Goal: Information Seeking & Learning: Find specific fact

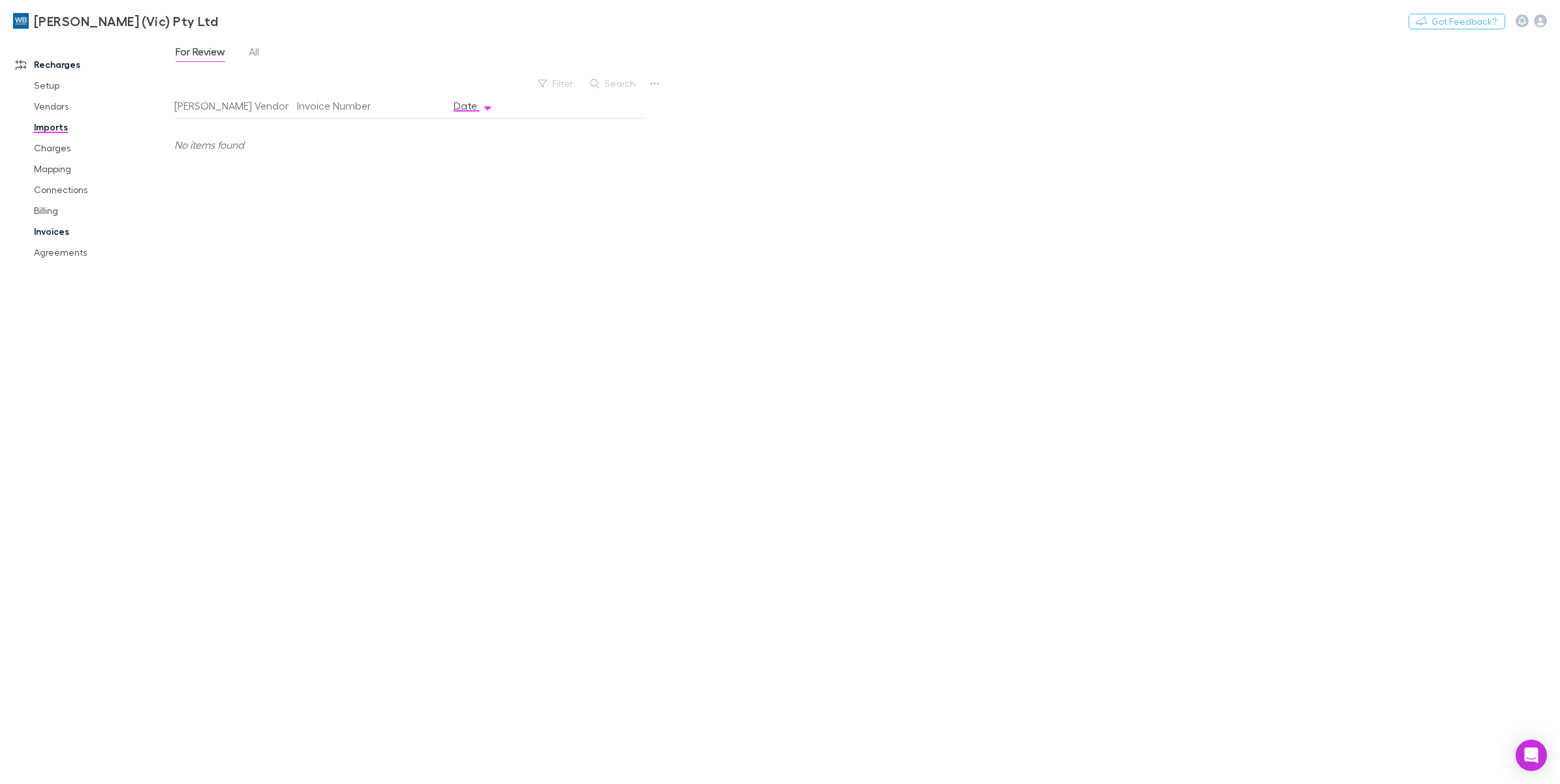
click at [54, 229] on link "Invoices" at bounding box center [103, 232] width 164 height 21
click at [677, 86] on button "Search" at bounding box center [675, 83] width 59 height 15
paste input "**********"
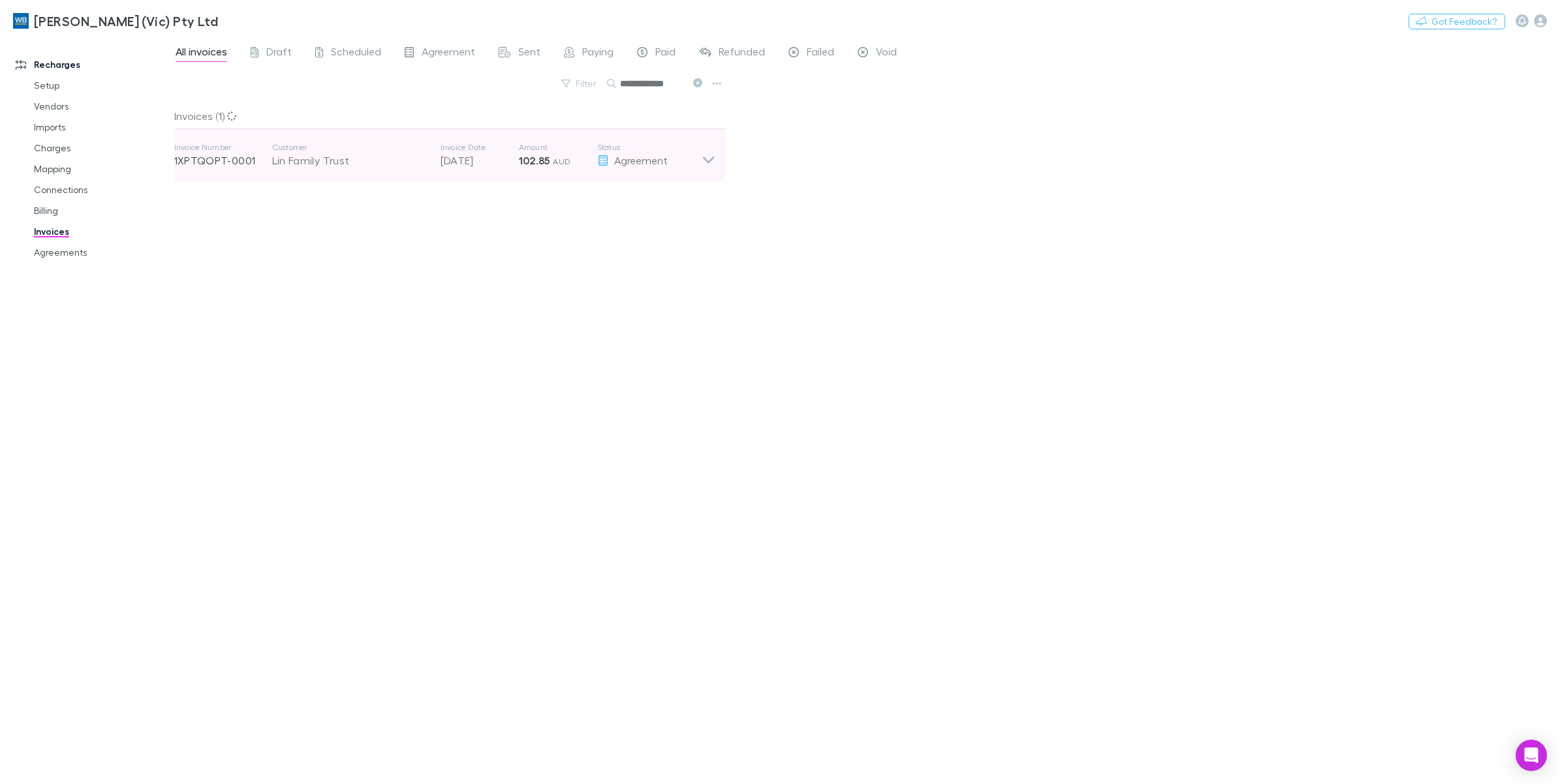
type input "**********"
click at [710, 164] on icon at bounding box center [709, 155] width 14 height 26
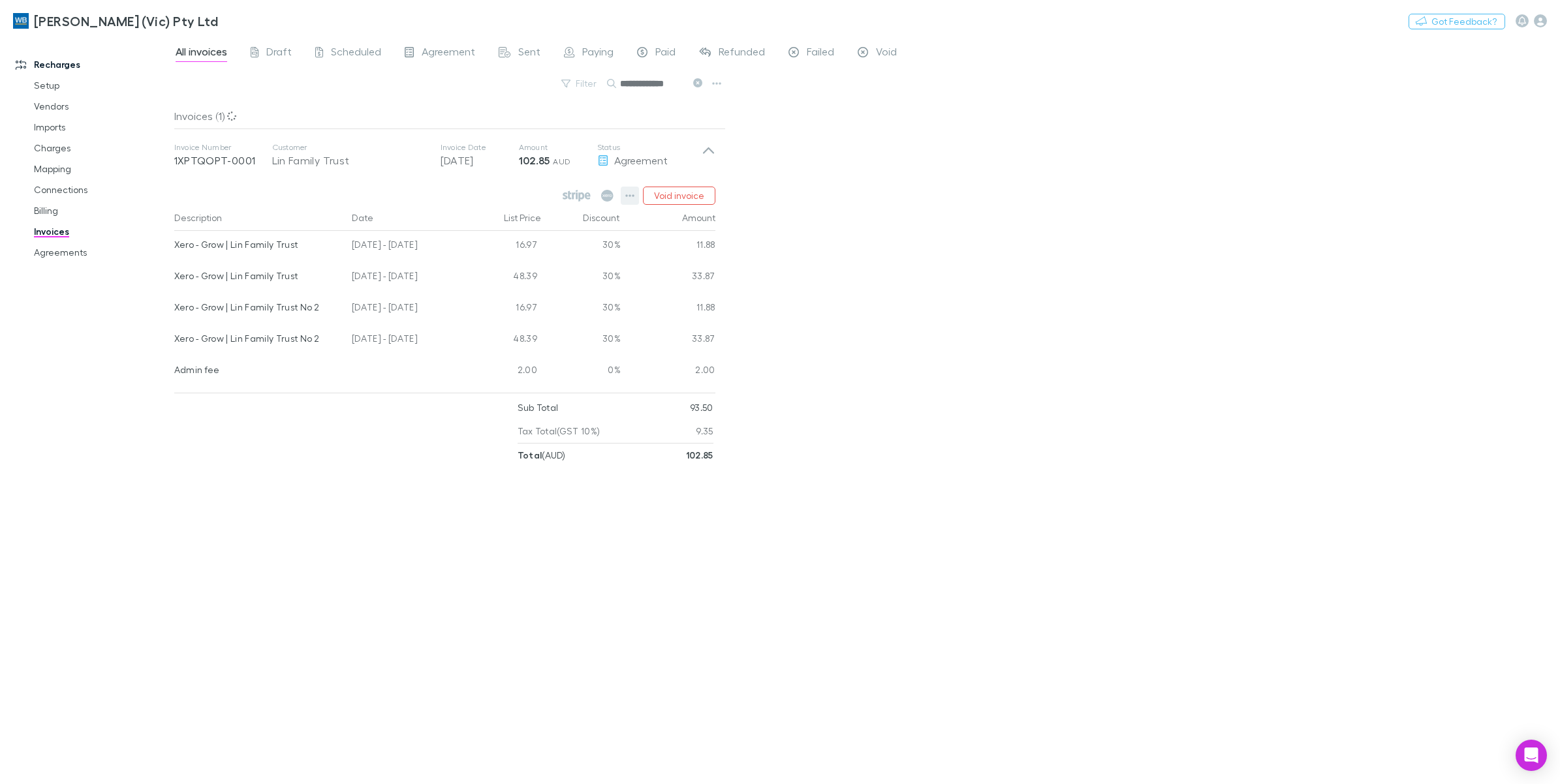
click at [636, 199] on button "button" at bounding box center [629, 196] width 18 height 18
click at [542, 393] on p "View agreement" at bounding box center [550, 393] width 159 height 15
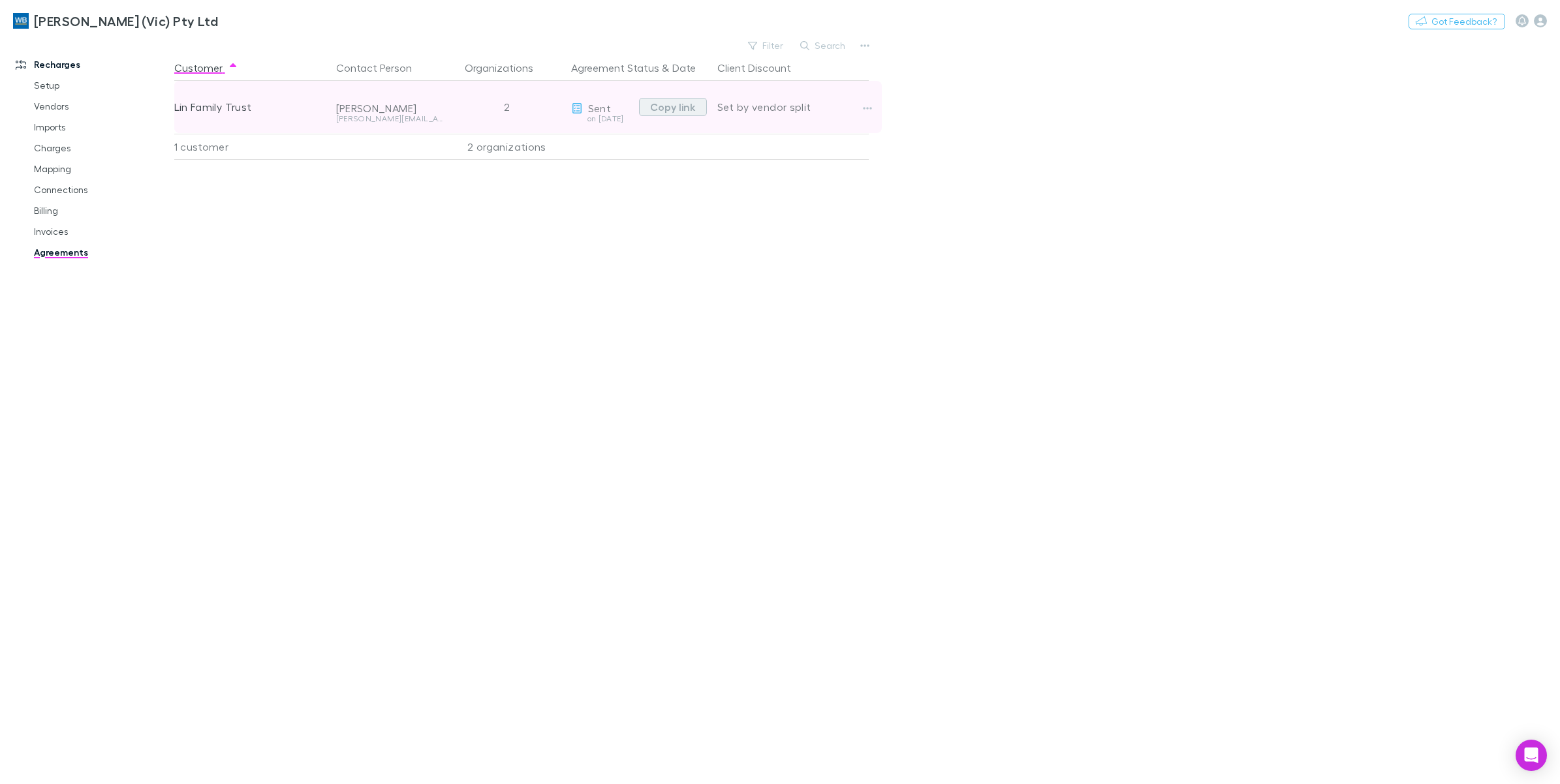
click at [681, 108] on button "Copy link" at bounding box center [673, 106] width 68 height 18
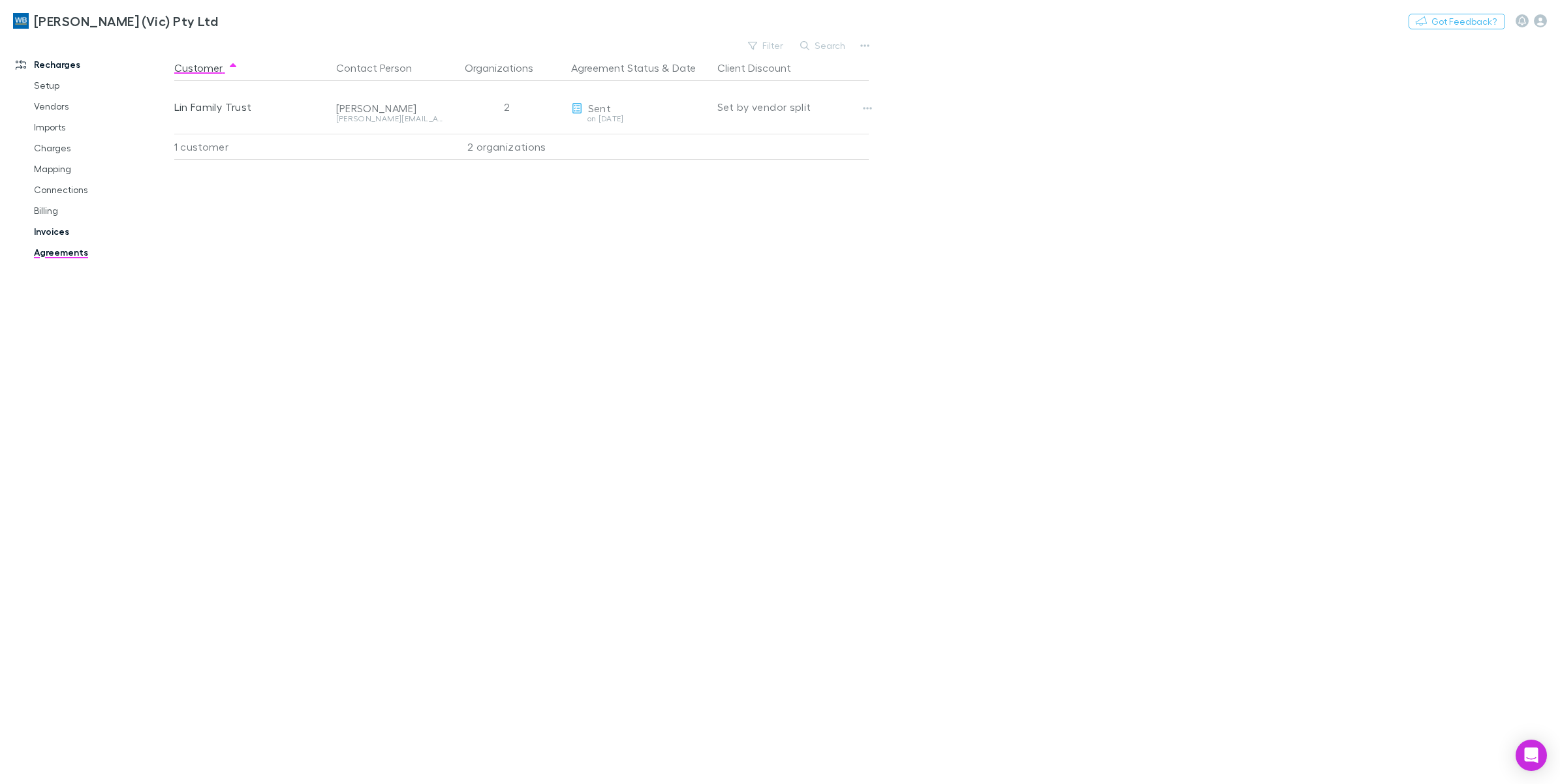
click at [46, 237] on link "Invoices" at bounding box center [103, 232] width 164 height 21
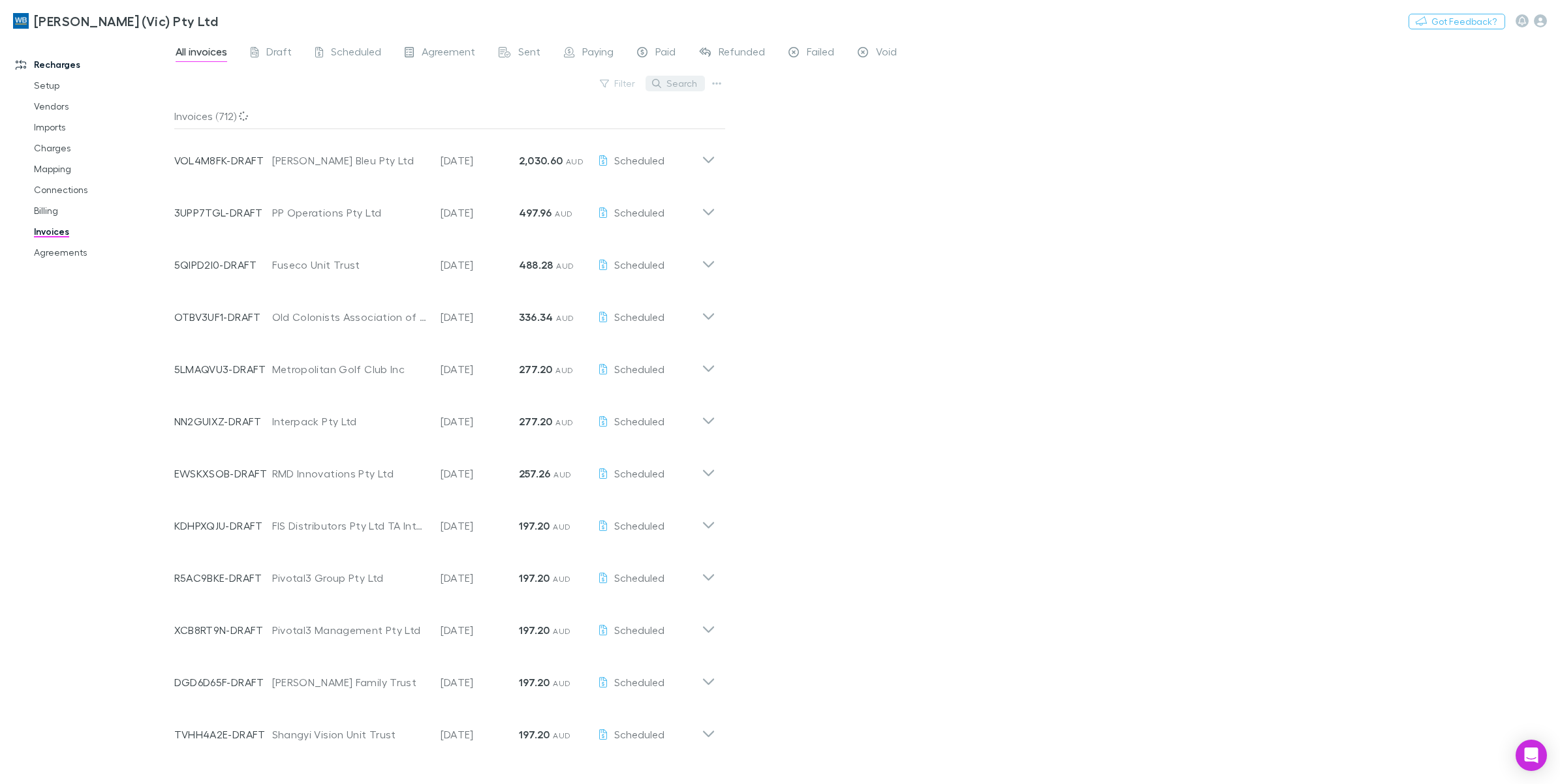
click at [694, 82] on button "Search" at bounding box center [675, 83] width 59 height 15
paste input "**********"
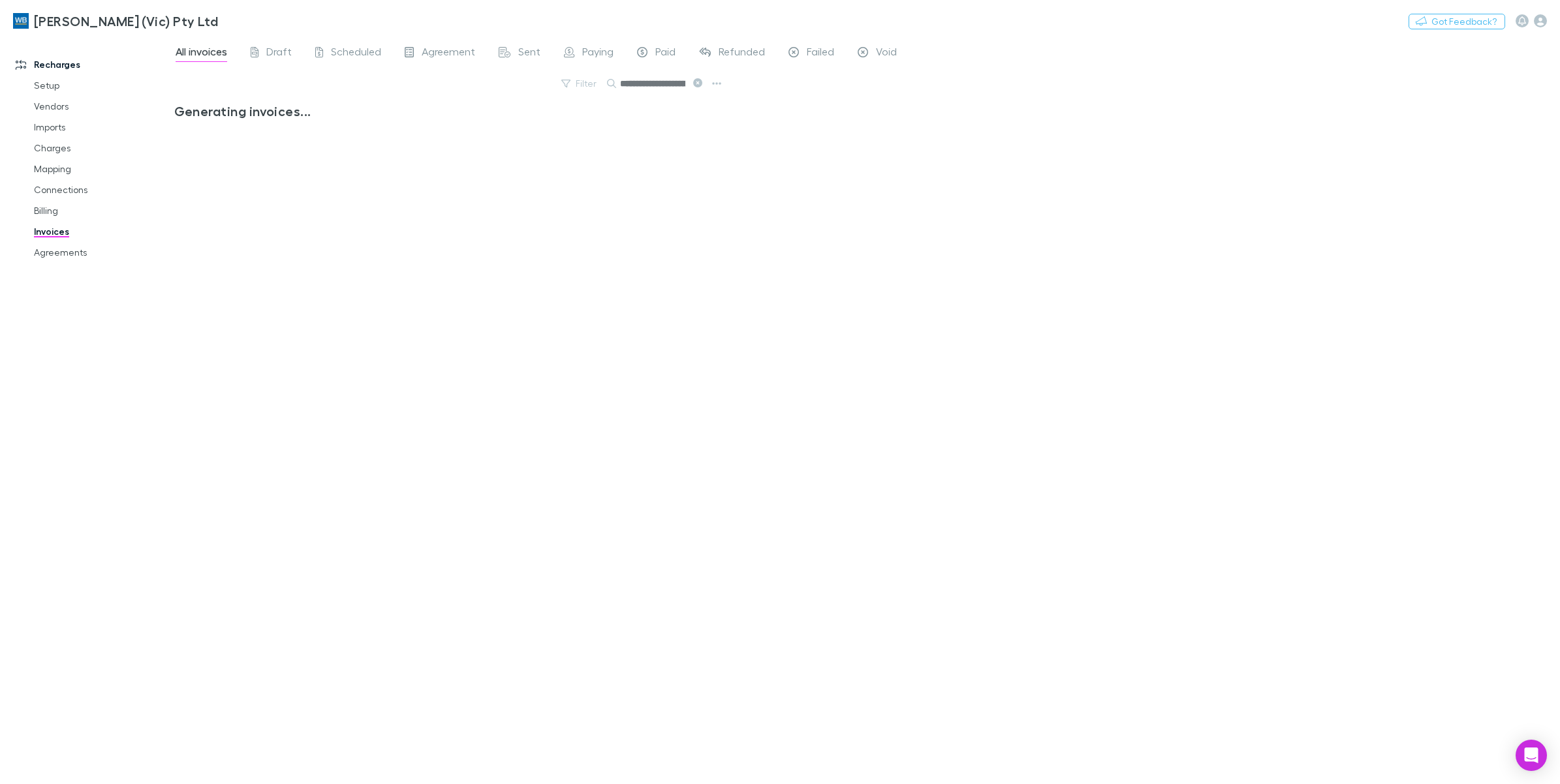
scroll to position [0, 370]
click at [694, 79] on icon at bounding box center [697, 82] width 9 height 9
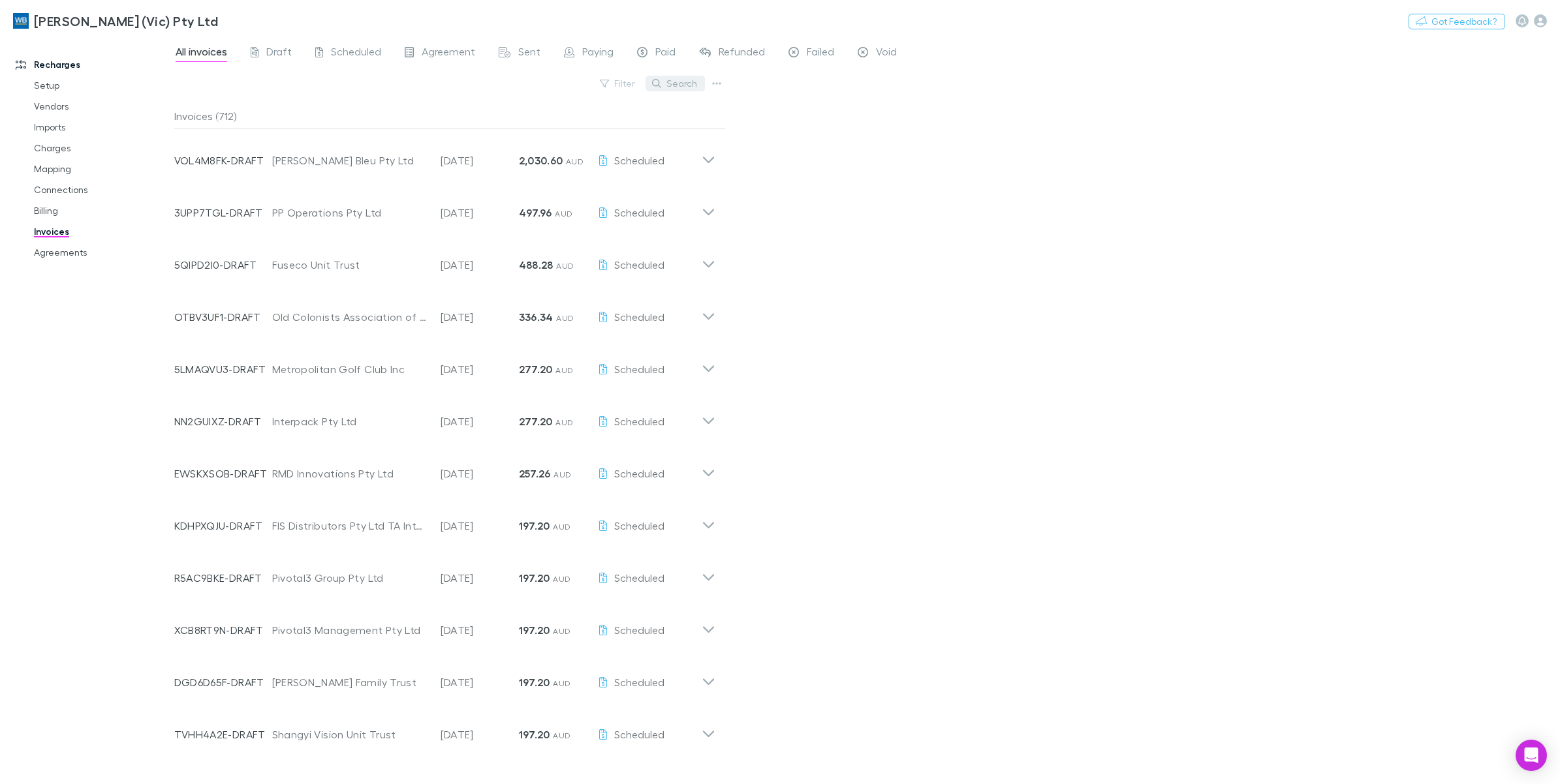
click at [694, 85] on button "Search" at bounding box center [675, 83] width 59 height 15
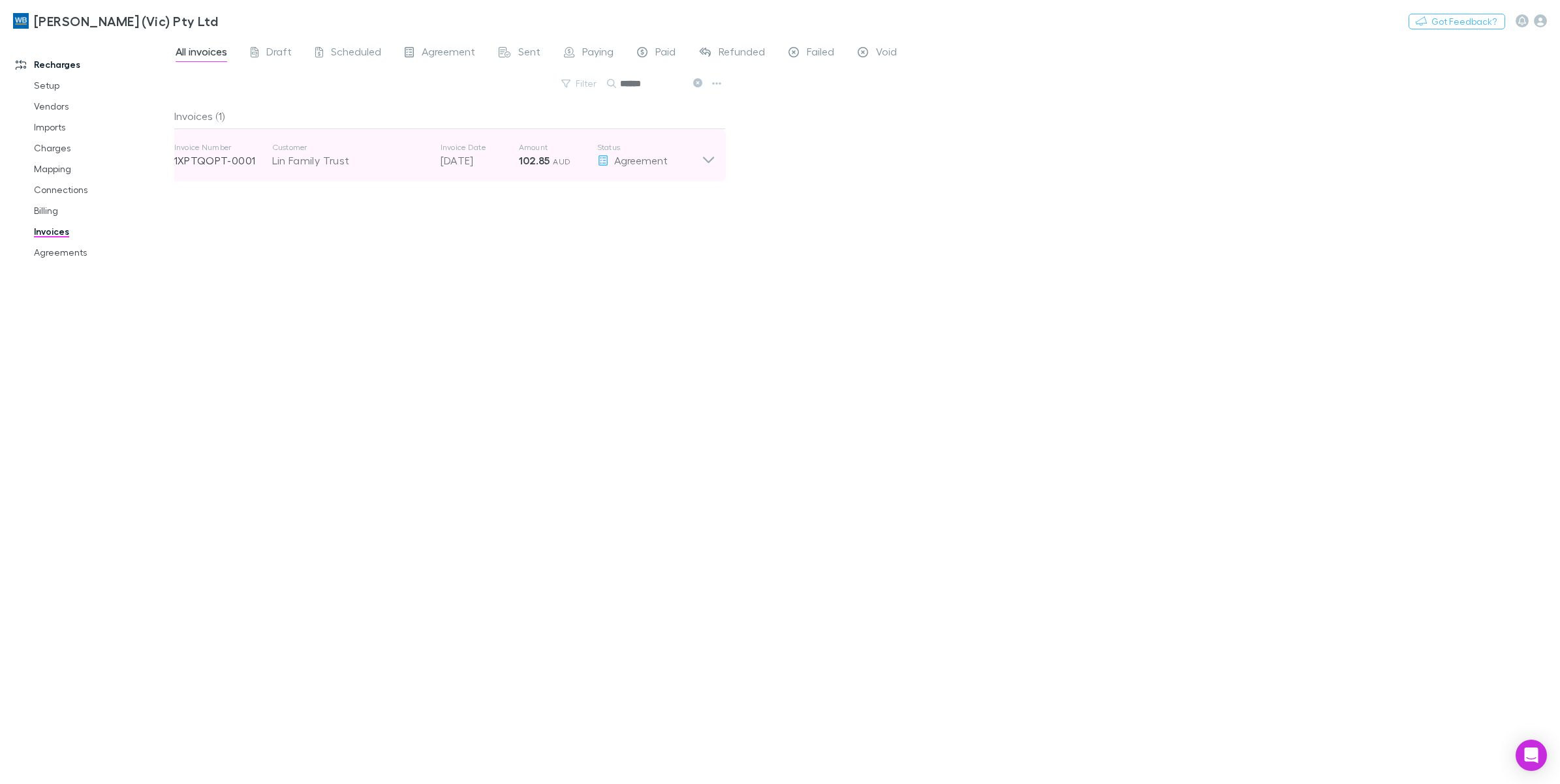
type input "******"
click at [706, 166] on icon at bounding box center [709, 155] width 14 height 26
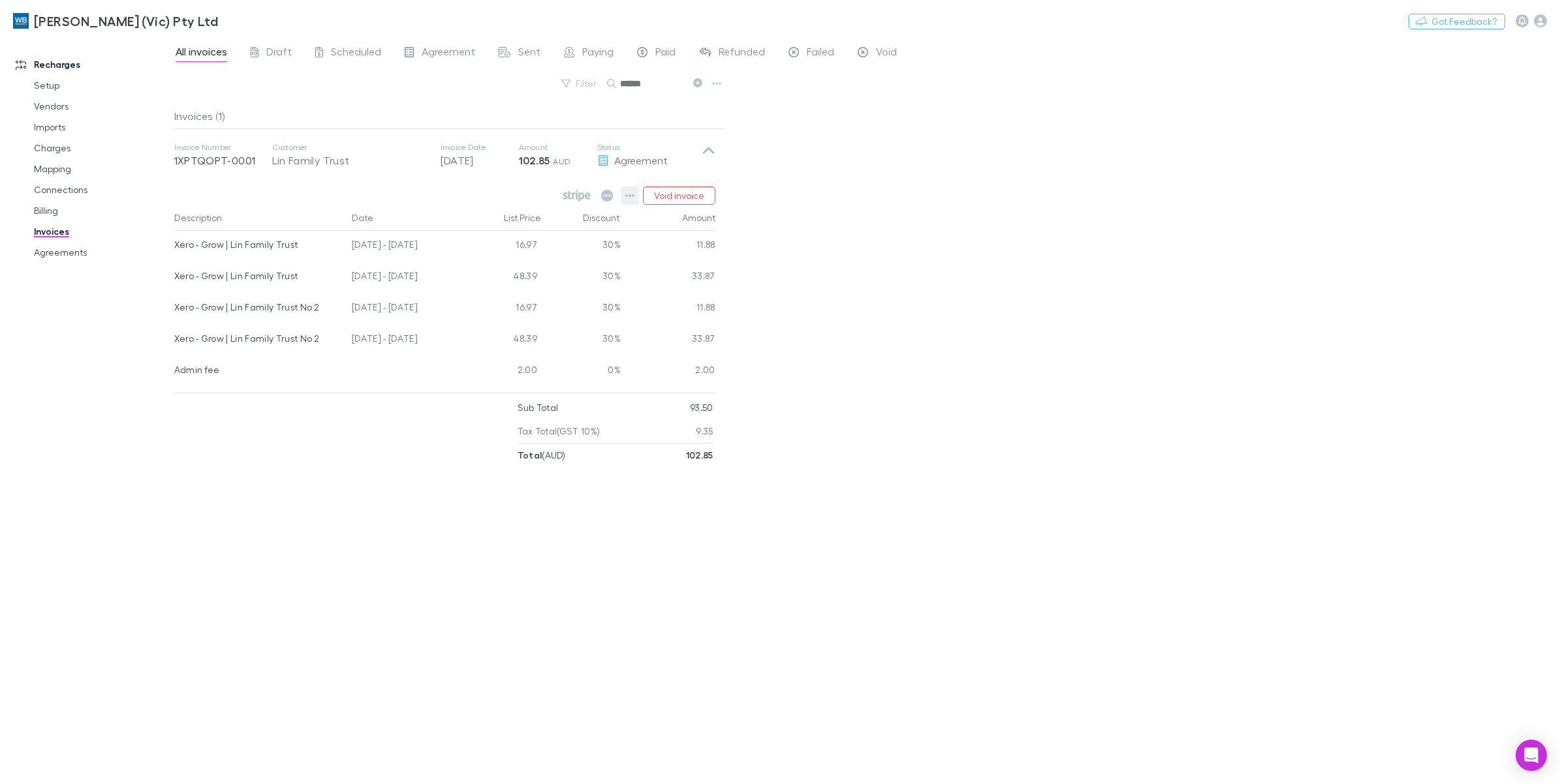
click at [635, 197] on button "button" at bounding box center [629, 196] width 18 height 18
click at [544, 392] on p "View agreement" at bounding box center [550, 393] width 159 height 15
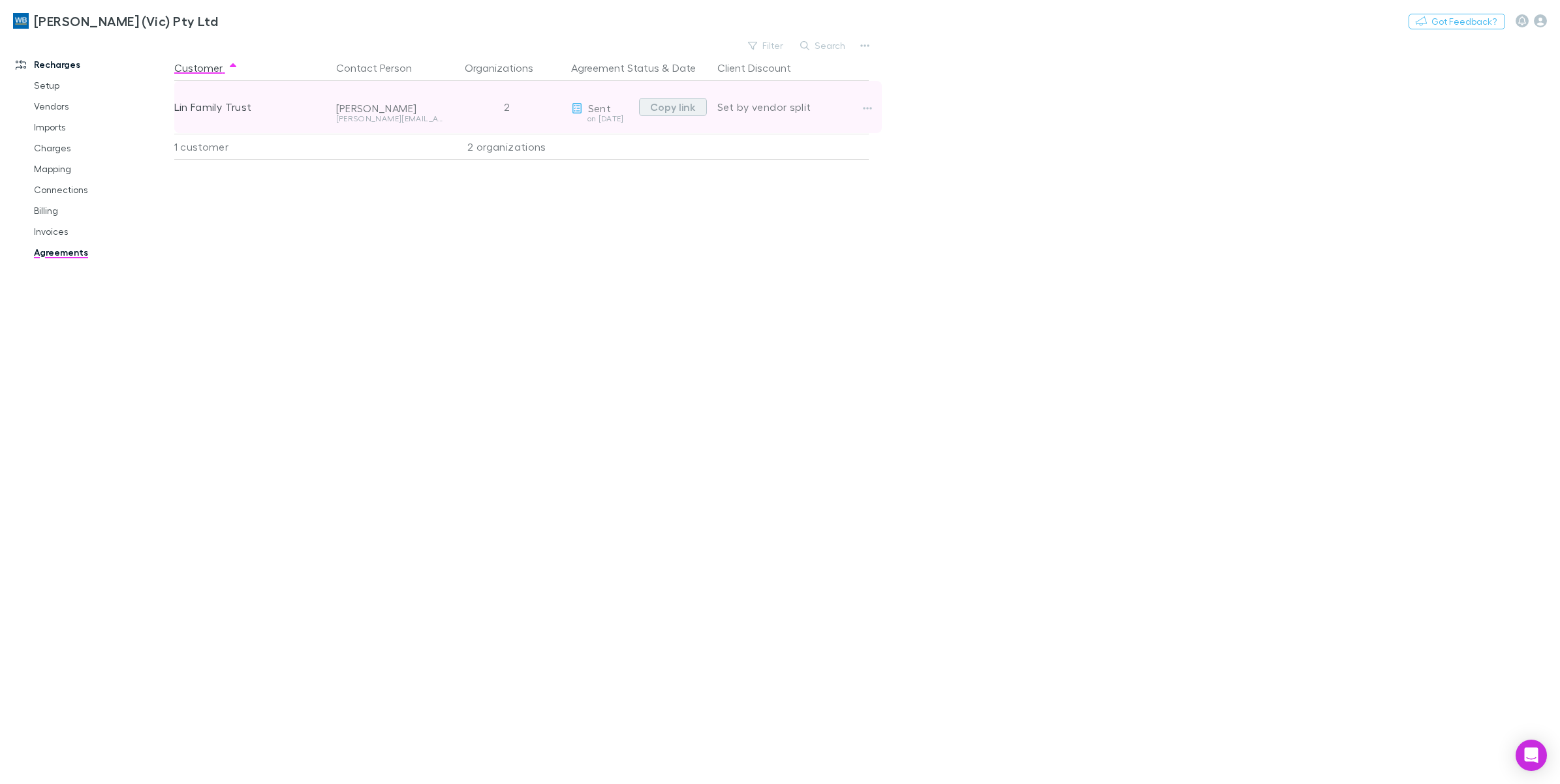
click at [690, 108] on button "Copy link" at bounding box center [673, 106] width 68 height 18
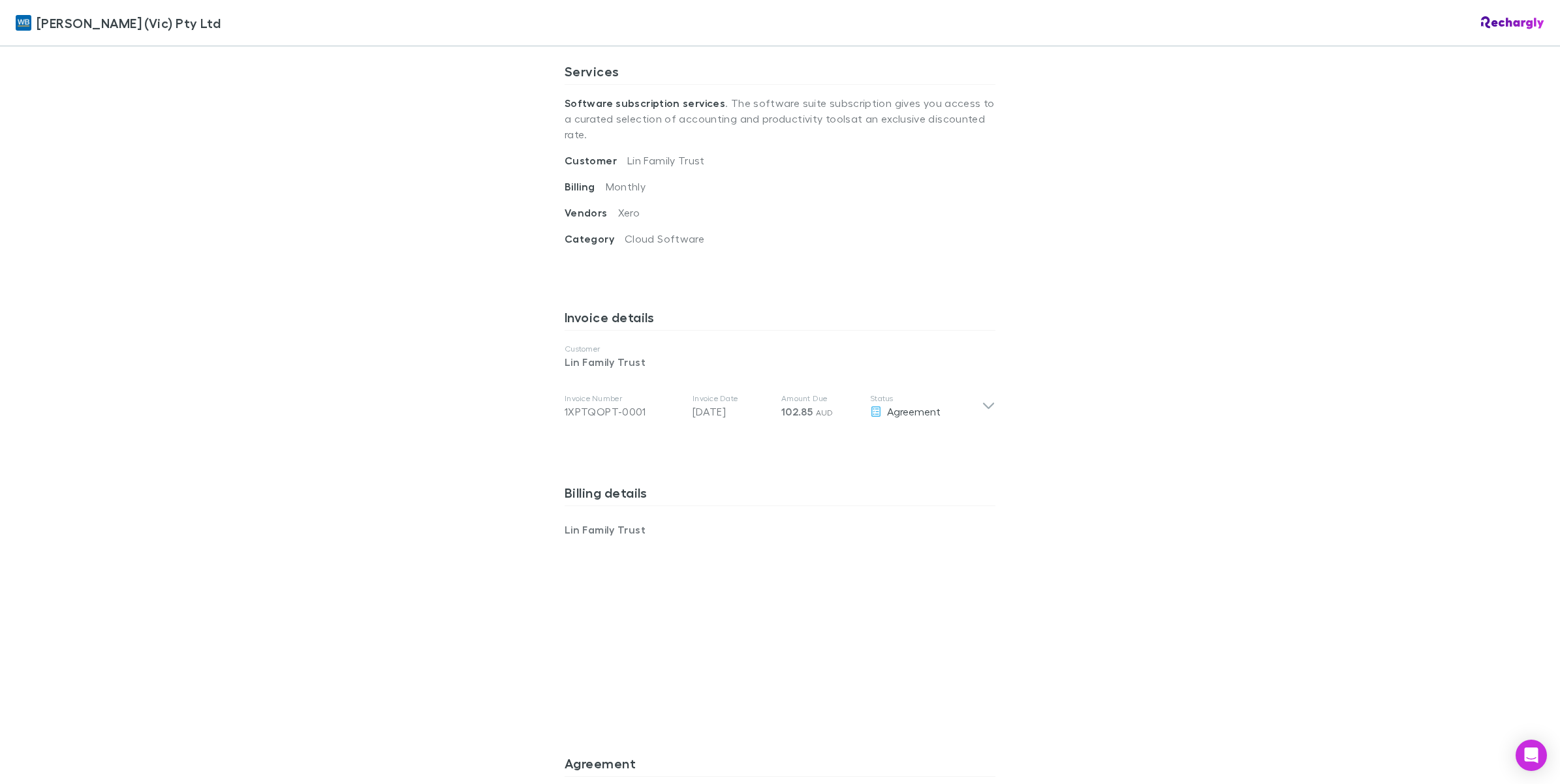
scroll to position [378, 0]
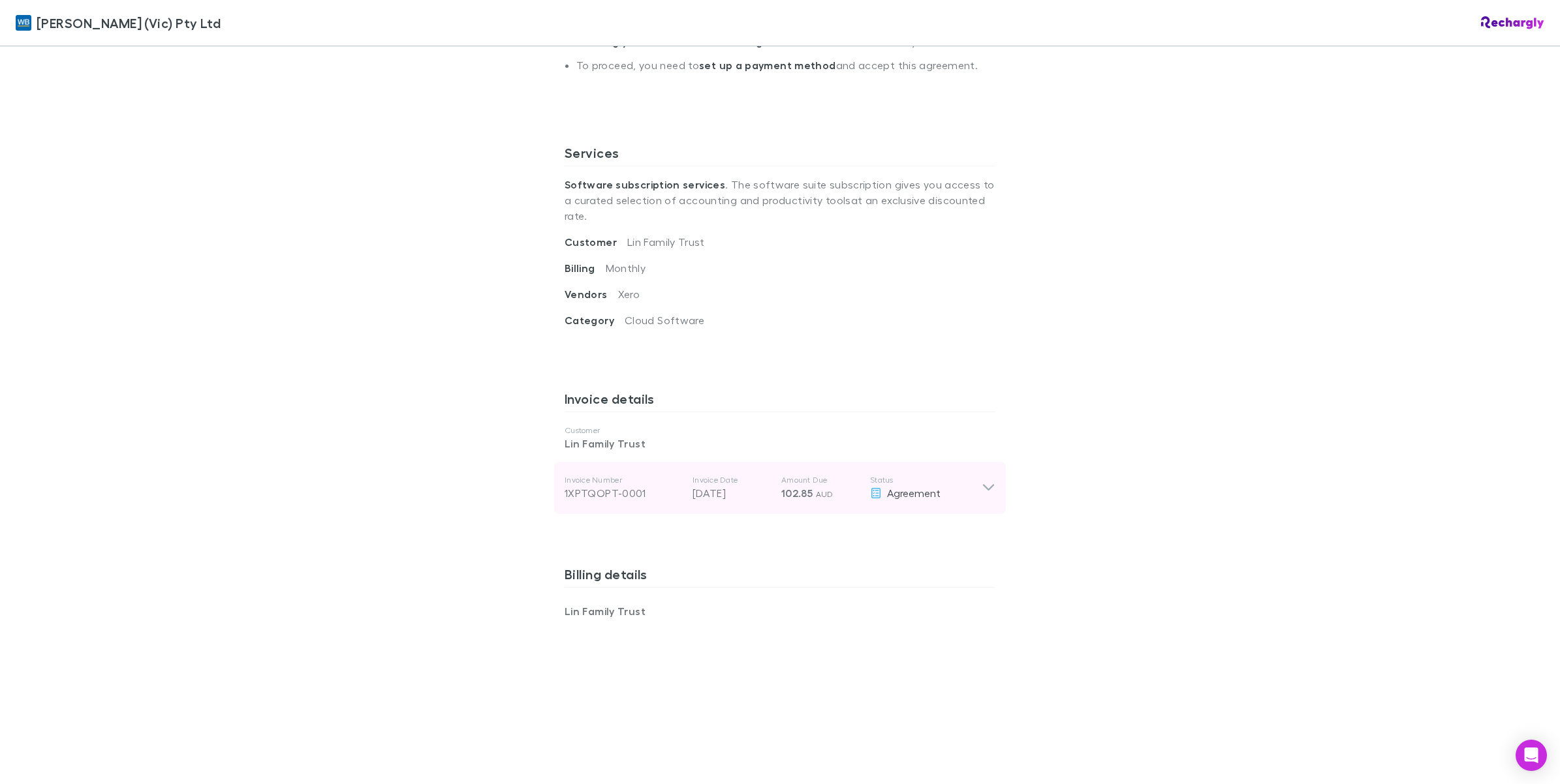
click at [981, 482] on div "Invoice Number 1XPTQOPT-0001 Invoice Date [DATE] Amount Due 102.85 AUD Status A…" at bounding box center [780, 488] width 452 height 52
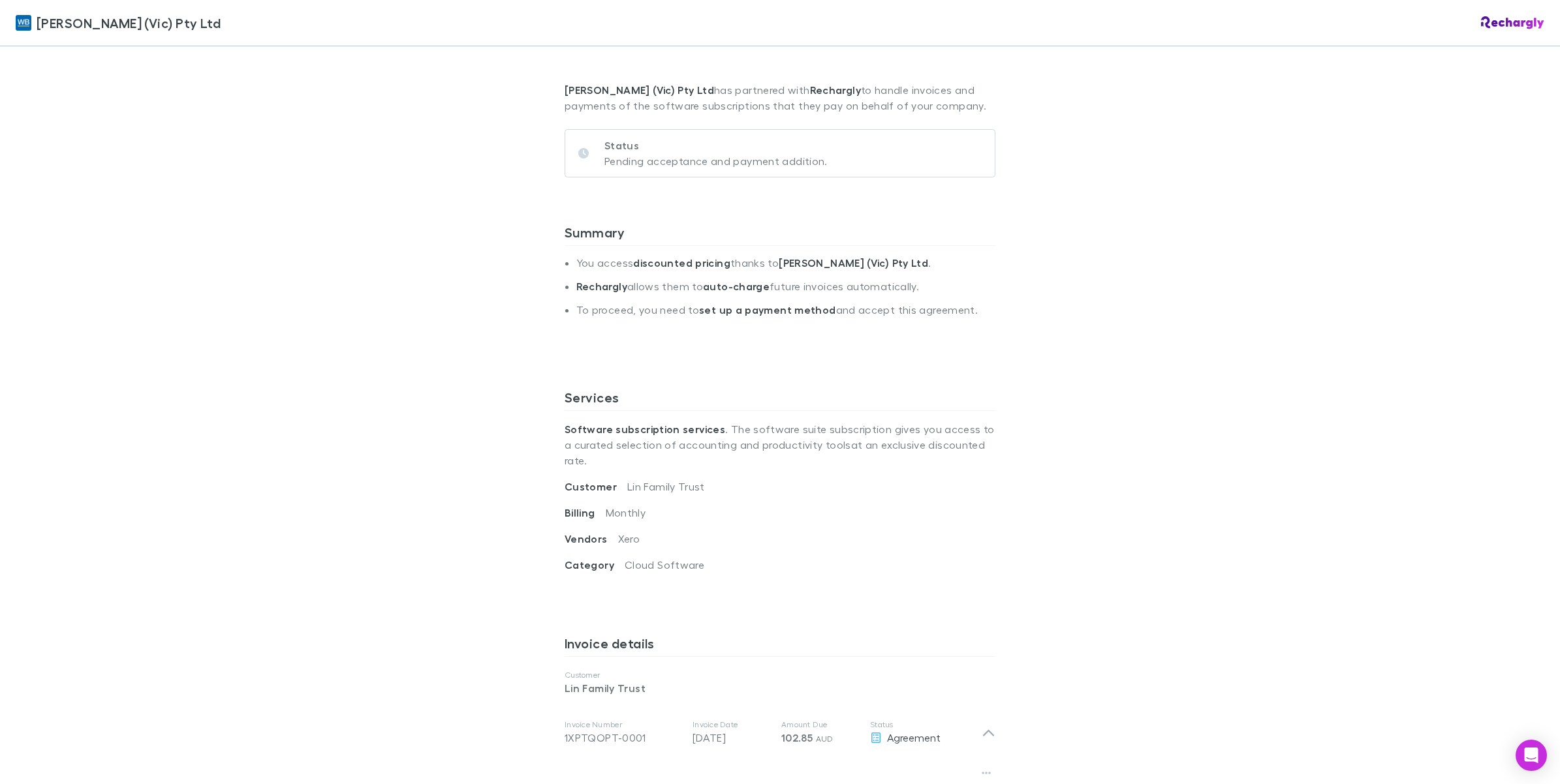
scroll to position [542, 0]
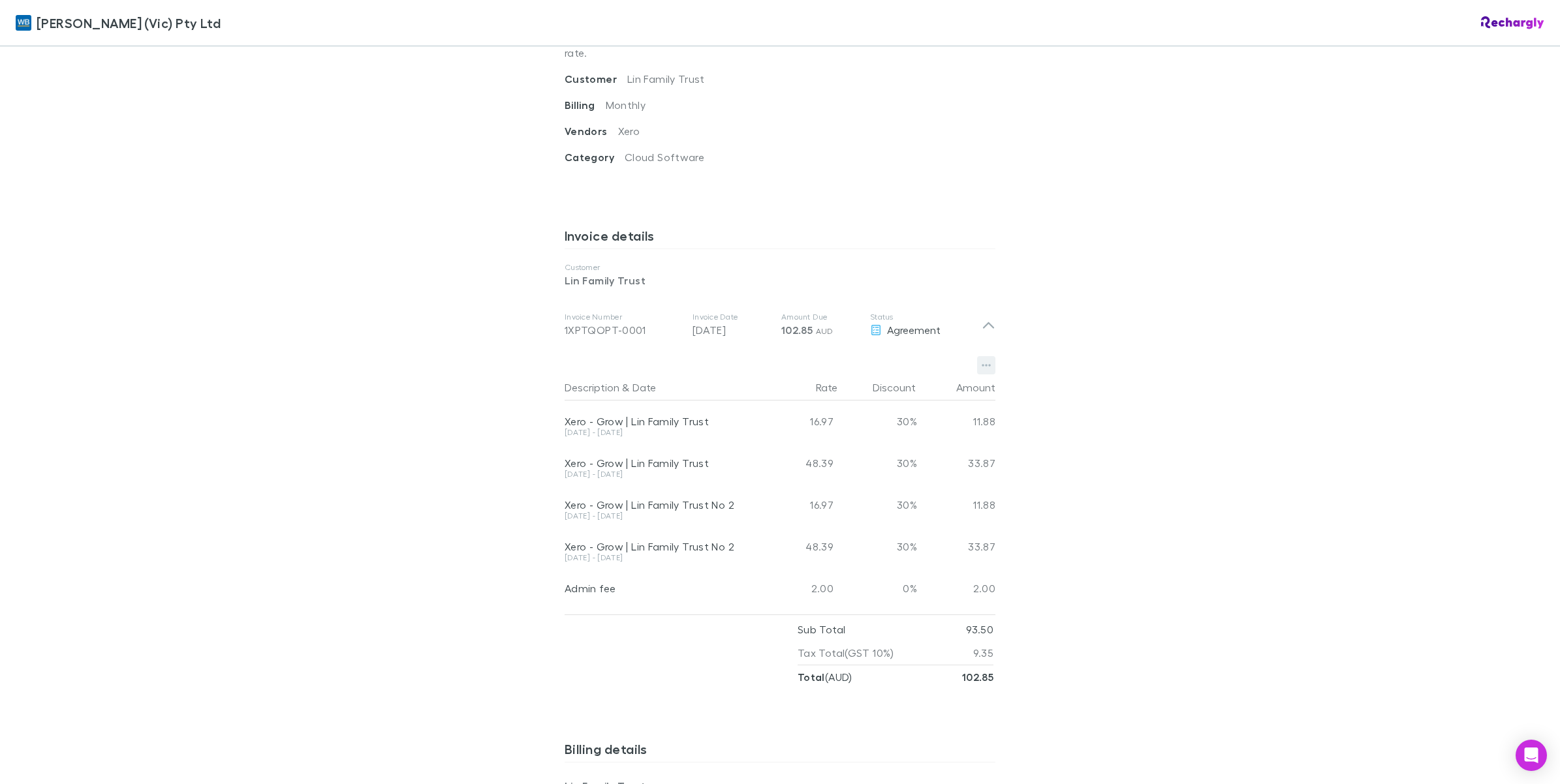
click at [982, 360] on icon "button" at bounding box center [986, 365] width 9 height 11
drag, startPoint x: 484, startPoint y: 180, endPoint x: 900, endPoint y: 283, distance: 428.6
click at [900, 283] on div at bounding box center [780, 392] width 1560 height 784
click at [982, 360] on icon "button" at bounding box center [986, 365] width 9 height 11
